Goal: Task Accomplishment & Management: Manage account settings

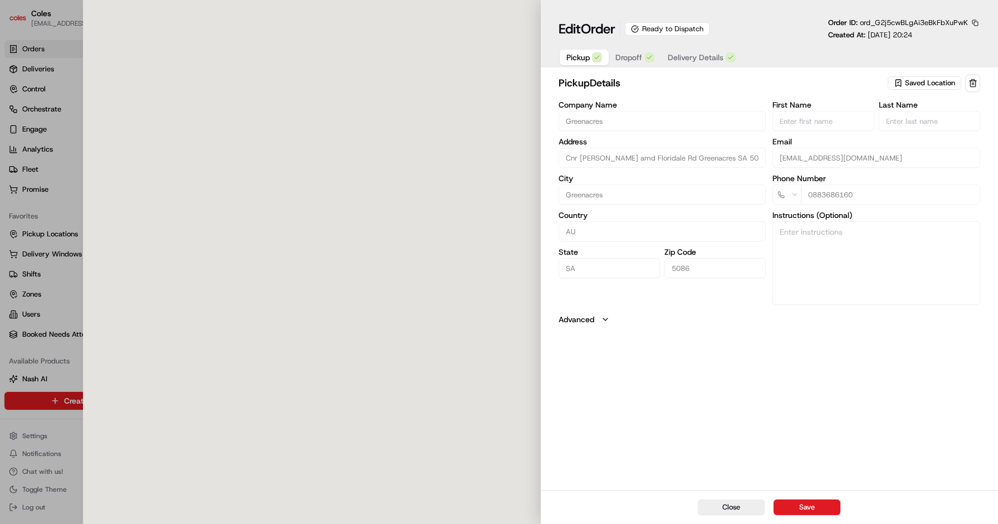
type input "Cnr [PERSON_NAME] amd Floridale Rd Greenacres SA 5086 AU"
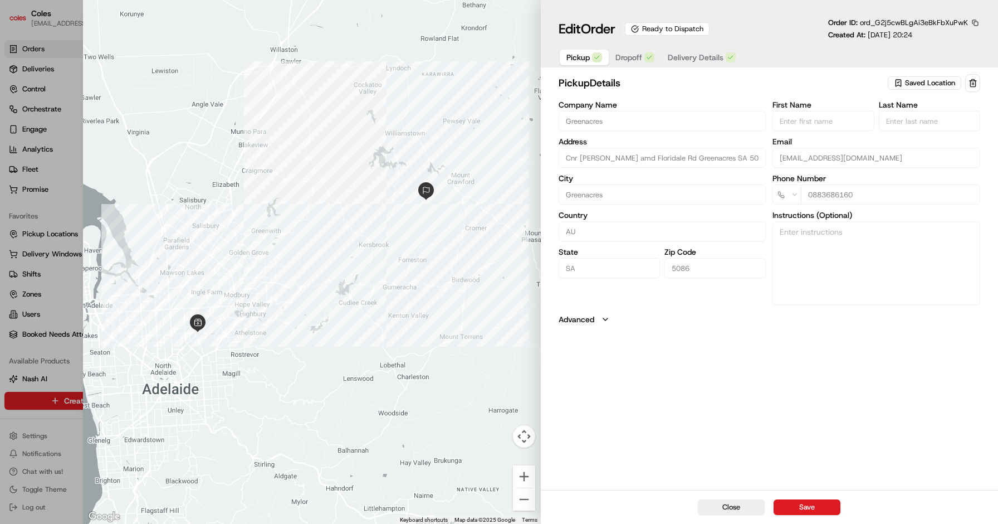
click at [690, 57] on span "Delivery Details" at bounding box center [696, 57] width 56 height 11
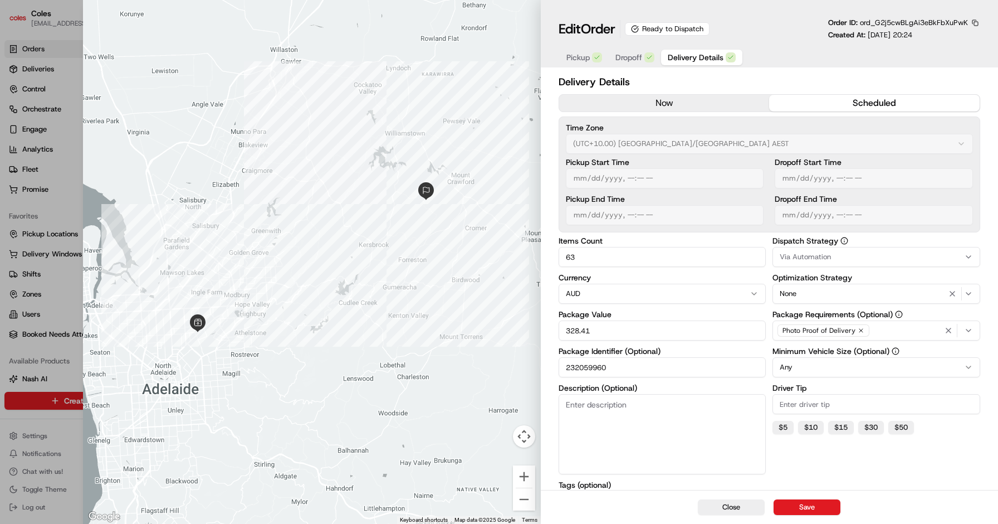
click at [641, 61] on span "Dropoff" at bounding box center [629, 57] width 27 height 11
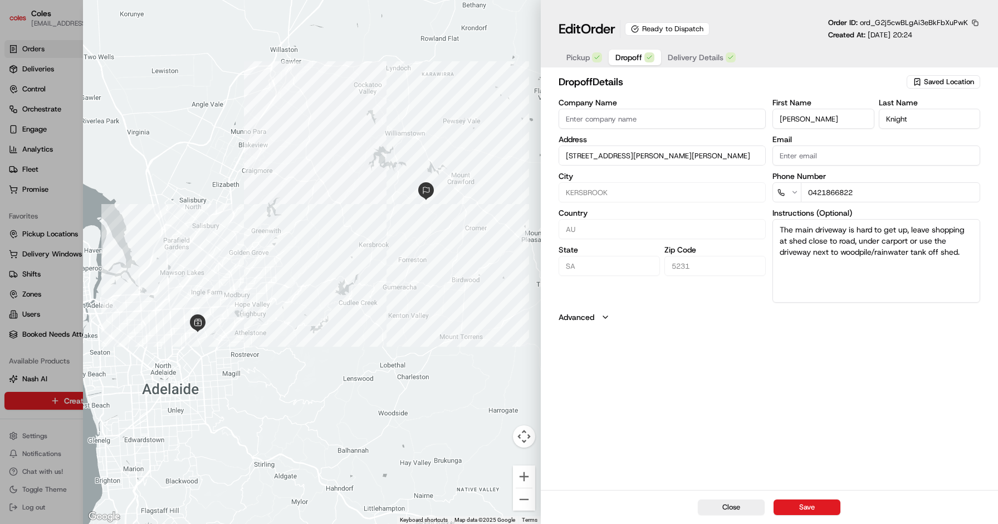
drag, startPoint x: 806, startPoint y: 121, endPoint x: 777, endPoint y: 120, distance: 29.5
click at [777, 120] on input "[PERSON_NAME]" at bounding box center [823, 119] width 101 height 20
drag, startPoint x: 922, startPoint y: 120, endPoint x: 870, endPoint y: 119, distance: 52.4
click at [870, 119] on div "First Name [PERSON_NAME] Last Name [PERSON_NAME]" at bounding box center [877, 114] width 208 height 30
drag, startPoint x: 864, startPoint y: 23, endPoint x: 978, endPoint y: 22, distance: 114.2
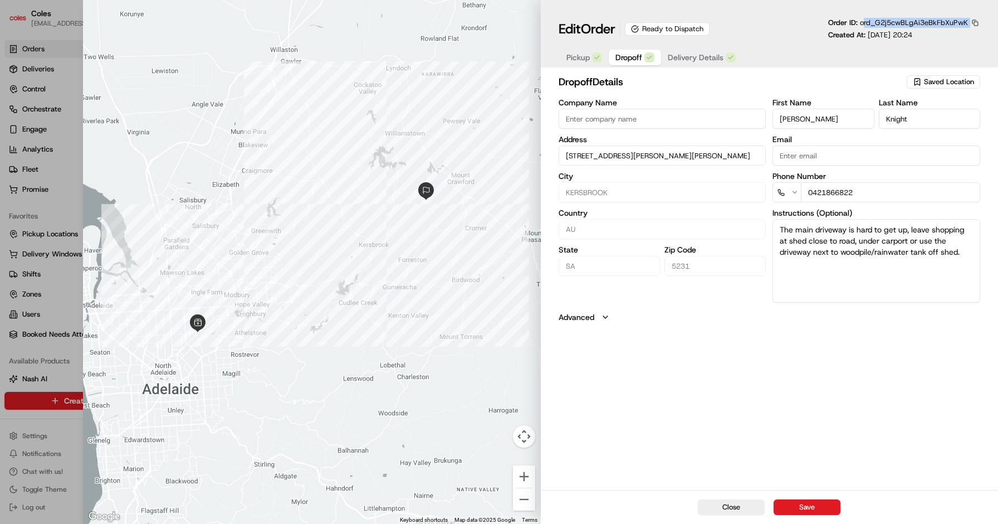
click at [978, 22] on div "Order ID: ord_G2j5cwBLgAi3eBkFbXuPwK" at bounding box center [904, 23] width 152 height 10
click at [776, 37] on div "Edit Order Ready to Dispatch Order ID: ord_G2j5cwBLgAi3eBkFbXuPwK Created At: […" at bounding box center [770, 29] width 422 height 22
click at [731, 506] on button "Close" at bounding box center [731, 507] width 67 height 16
type input "+1"
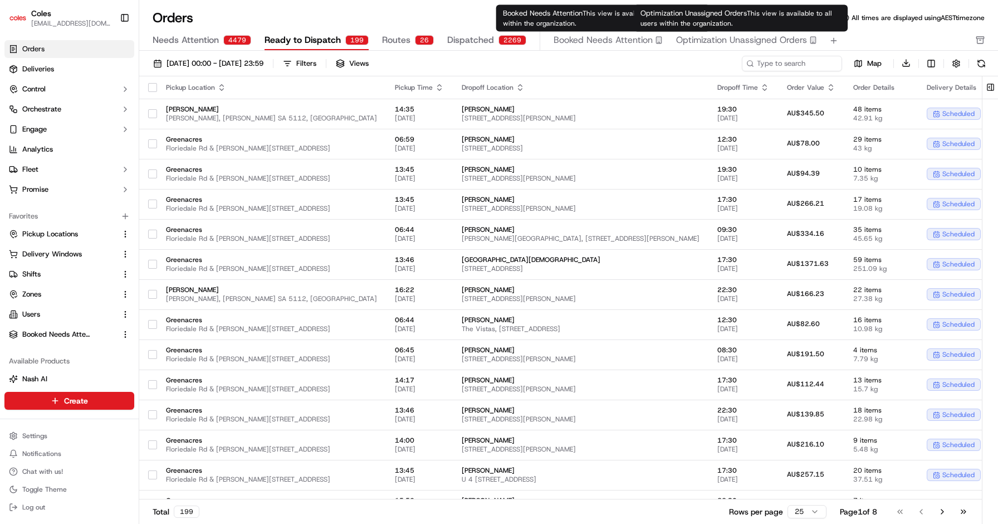
click at [723, 38] on span "Optimization Unassigned Orders" at bounding box center [741, 39] width 131 height 13
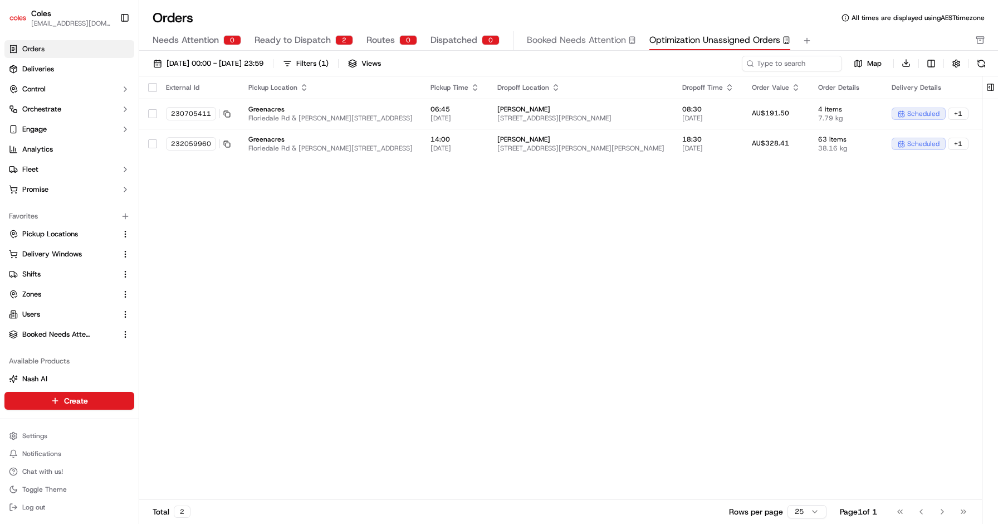
click at [425, 207] on div "External Id Pickup Location Pickup Time Dropoff Location Dropoff Time Order Val…" at bounding box center [608, 287] width 938 height 423
click at [371, 204] on div "External Id Pickup Location Pickup Time Dropoff Location Dropoff Time Order Val…" at bounding box center [608, 287] width 938 height 423
click at [449, 298] on div "External Id Pickup Location Pickup Time Dropoff Location Dropoff Time Order Val…" at bounding box center [608, 287] width 938 height 423
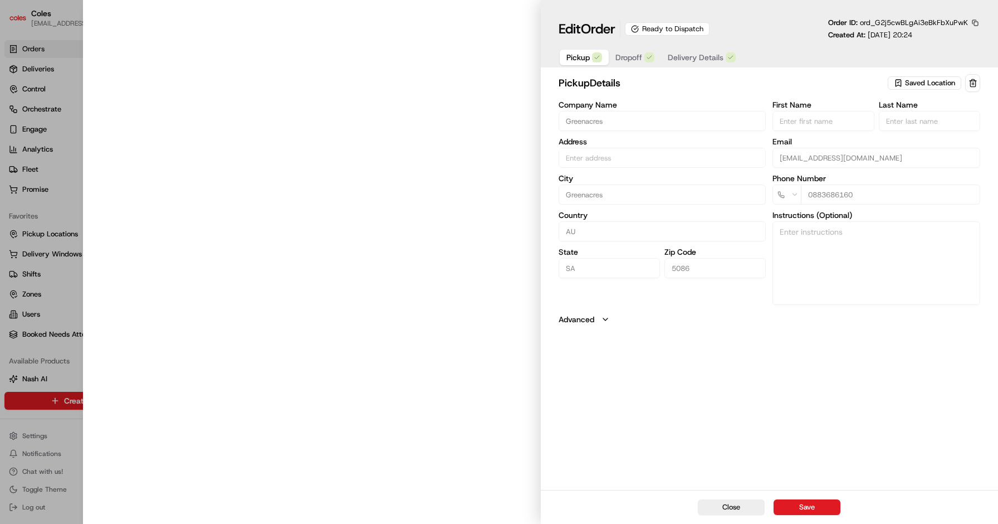
type input "Cnr [PERSON_NAME] amd Floridale Rd Greenacres SA 5086 AU"
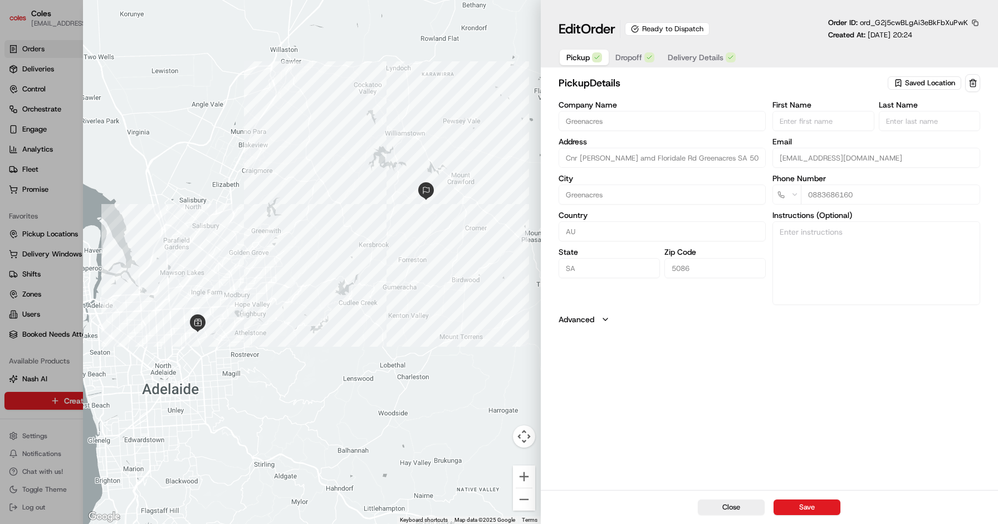
click at [630, 59] on span "Dropoff" at bounding box center [629, 57] width 27 height 11
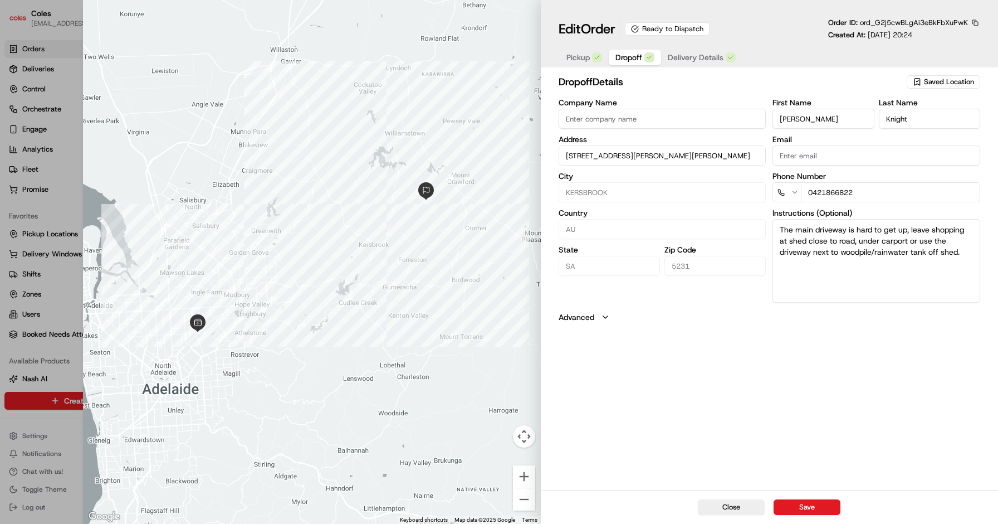
drag, startPoint x: 803, startPoint y: 124, endPoint x: 772, endPoint y: 124, distance: 30.6
click at [773, 124] on input "[PERSON_NAME]" at bounding box center [823, 119] width 101 height 20
drag, startPoint x: 929, startPoint y: 123, endPoint x: 875, endPoint y: 123, distance: 54.0
click at [875, 123] on div "First Name [PERSON_NAME] Last Name [PERSON_NAME]" at bounding box center [877, 114] width 208 height 30
